Goal: Register for event/course

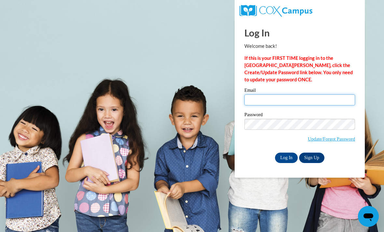
type input "[EMAIL_ADDRESS][DOMAIN_NAME]"
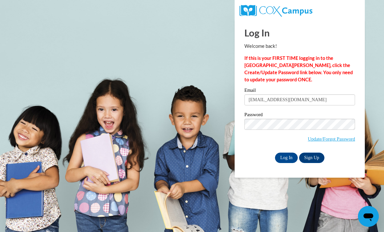
click at [286, 157] on input "Log In" at bounding box center [286, 158] width 23 height 10
click at [283, 156] on input "Log In" at bounding box center [286, 158] width 23 height 10
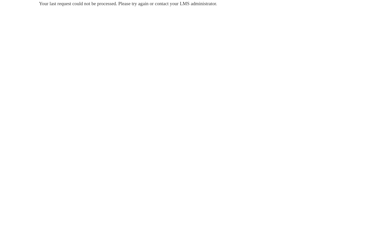
click at [207, 34] on div "Your last request could not be processed. Please try again or contact your LMS …" at bounding box center [192, 23] width 316 height 46
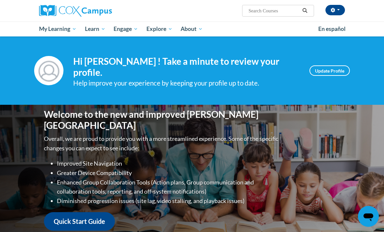
click at [90, 16] on img at bounding box center [75, 11] width 73 height 12
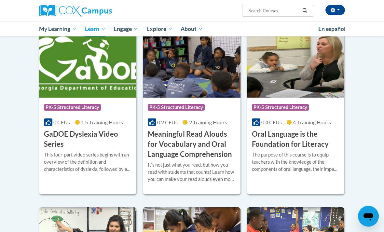
scroll to position [394, 0]
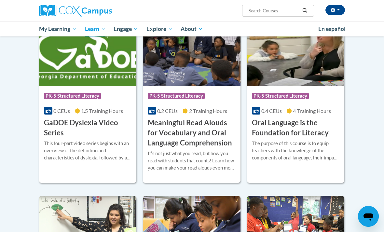
click at [321, 122] on h3 "Oral Language is the Foundation for Literacy" at bounding box center [296, 128] width 88 height 20
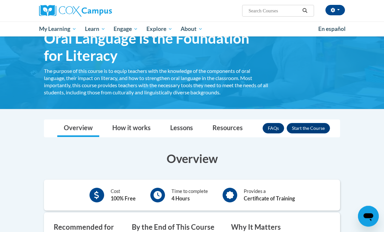
scroll to position [38, 0]
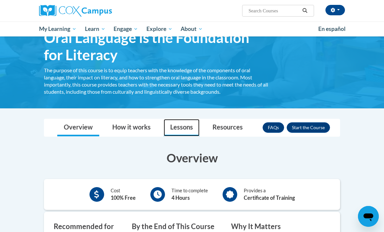
click at [185, 128] on link "Lessons" at bounding box center [182, 127] width 36 height 17
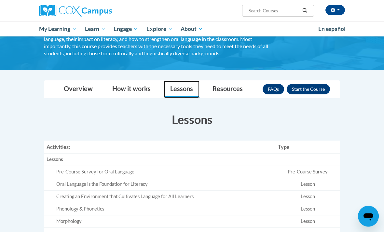
scroll to position [65, 0]
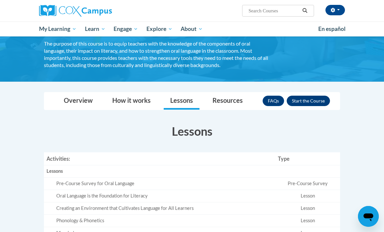
click at [319, 99] on button "Enroll" at bounding box center [308, 101] width 43 height 10
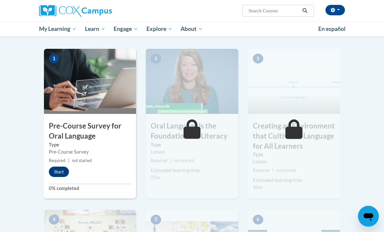
scroll to position [136, 0]
click at [55, 170] on button "Start" at bounding box center [59, 172] width 20 height 10
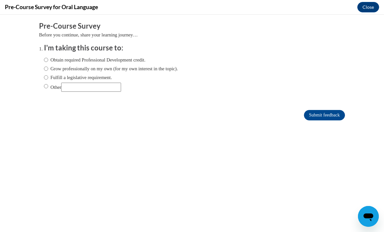
scroll to position [0, 0]
click at [45, 70] on input "Grow professionally on my own (for my own interest in the topic)." at bounding box center [46, 68] width 4 height 7
radio input "true"
click at [335, 114] on input "Submit feedback" at bounding box center [324, 115] width 41 height 10
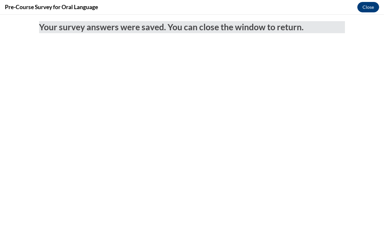
click at [366, 9] on button "Close" at bounding box center [368, 7] width 22 height 10
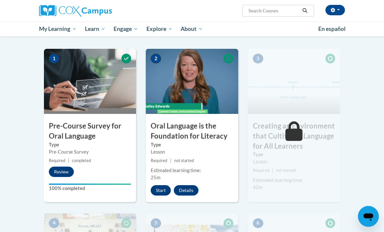
click at [164, 190] on button "Start" at bounding box center [161, 190] width 20 height 10
